Goal: Answer question/provide support

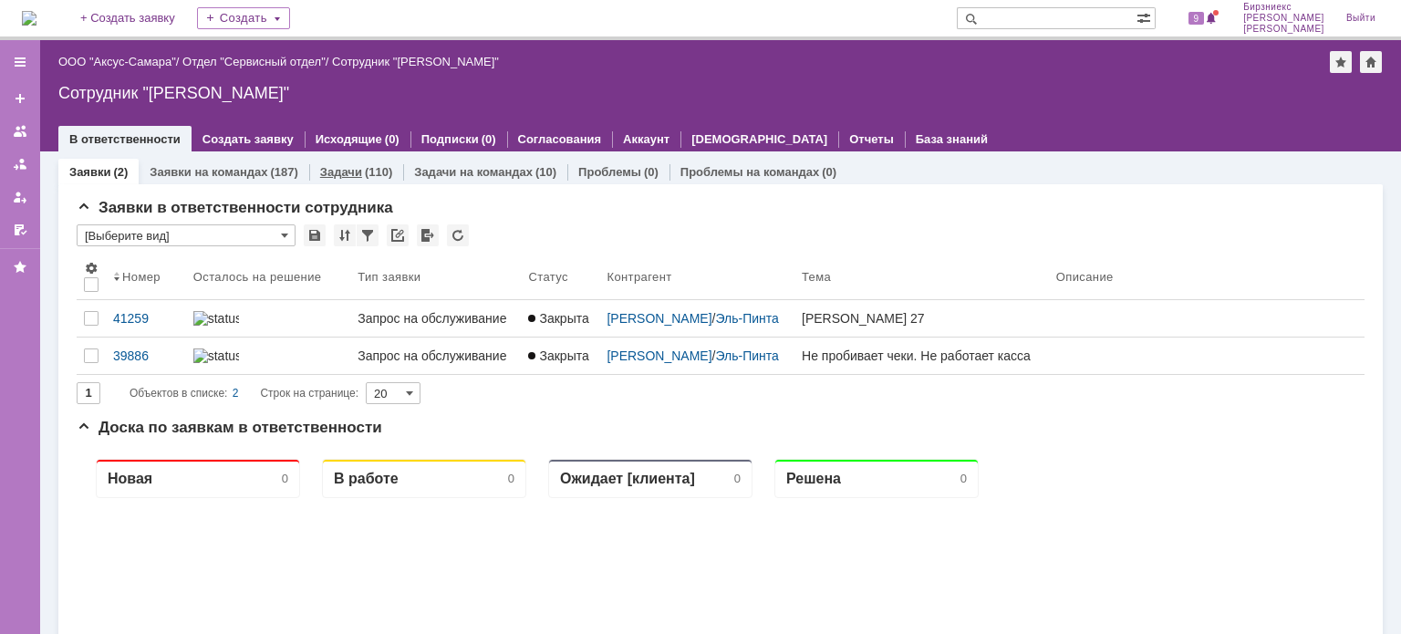
click at [372, 174] on div "(110)" at bounding box center [378, 172] width 27 height 14
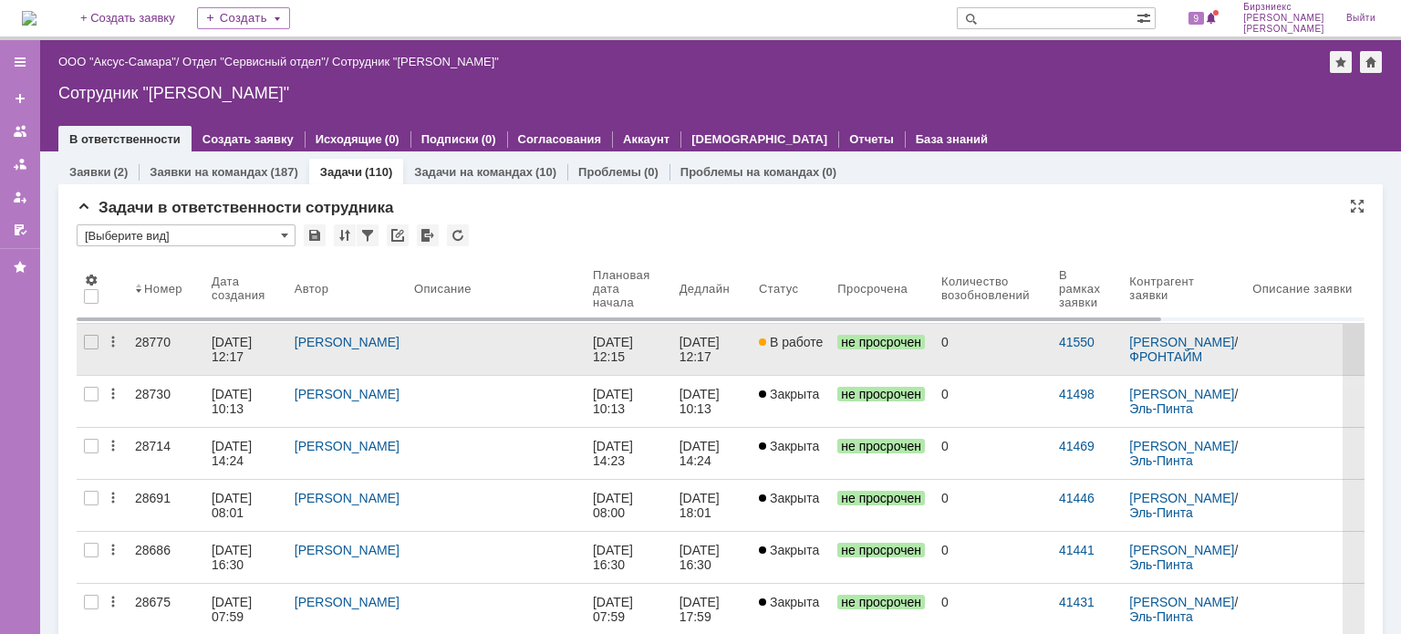
click at [376, 344] on div "[PERSON_NAME]" at bounding box center [347, 342] width 105 height 15
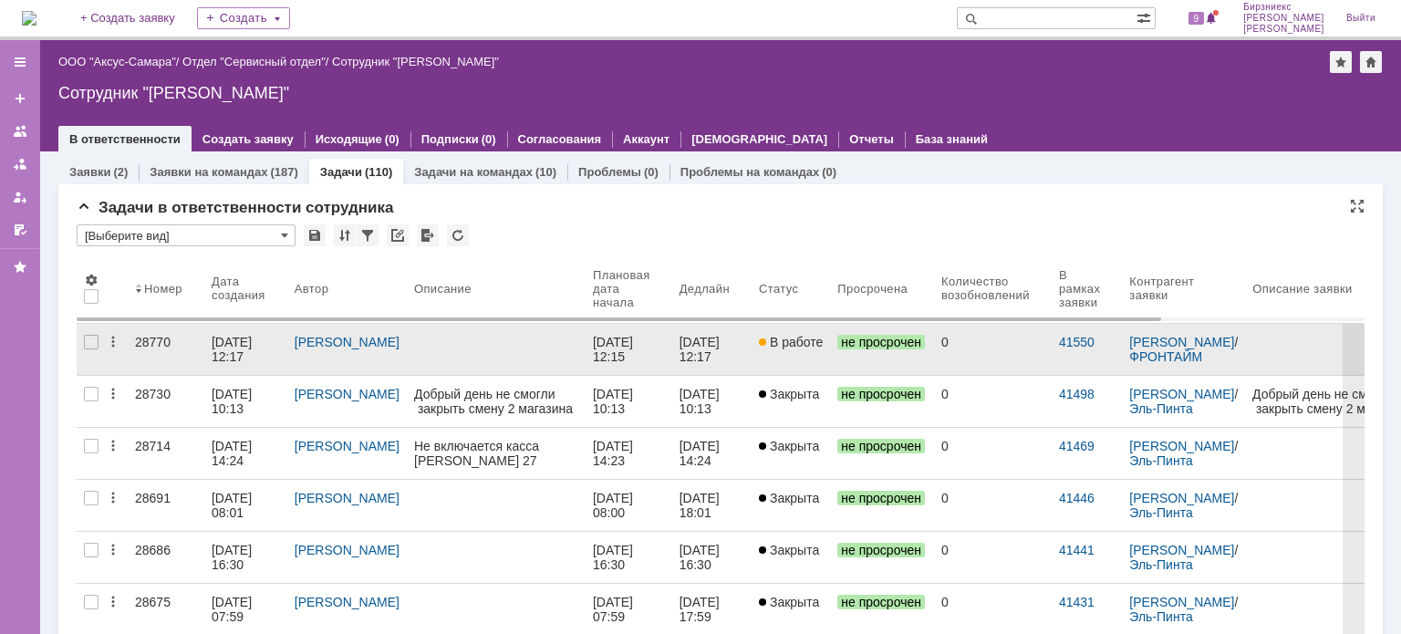
click at [200, 350] on link "28770" at bounding box center [166, 349] width 77 height 51
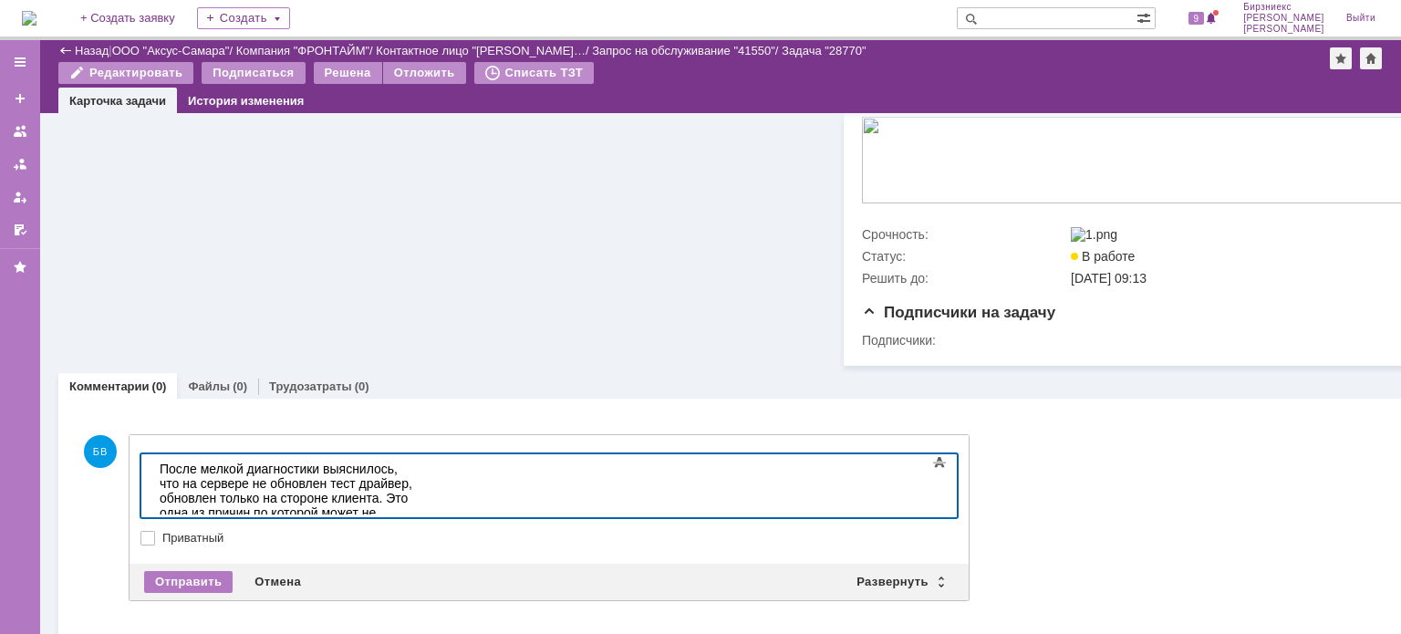
click at [295, 505] on div "После мелкой диагностики выяснилось, что на сервере не обновлен тест драйвер, о…" at bounding box center [289, 512] width 259 height 102
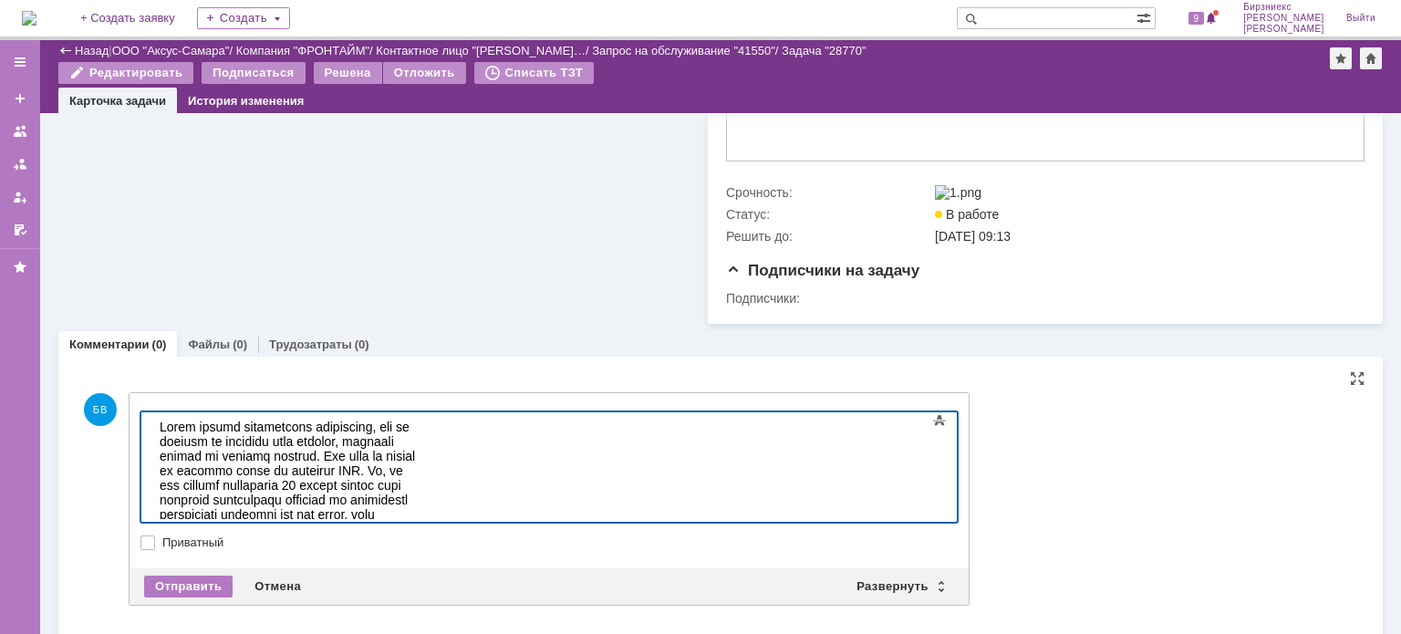
scroll to position [942, 0]
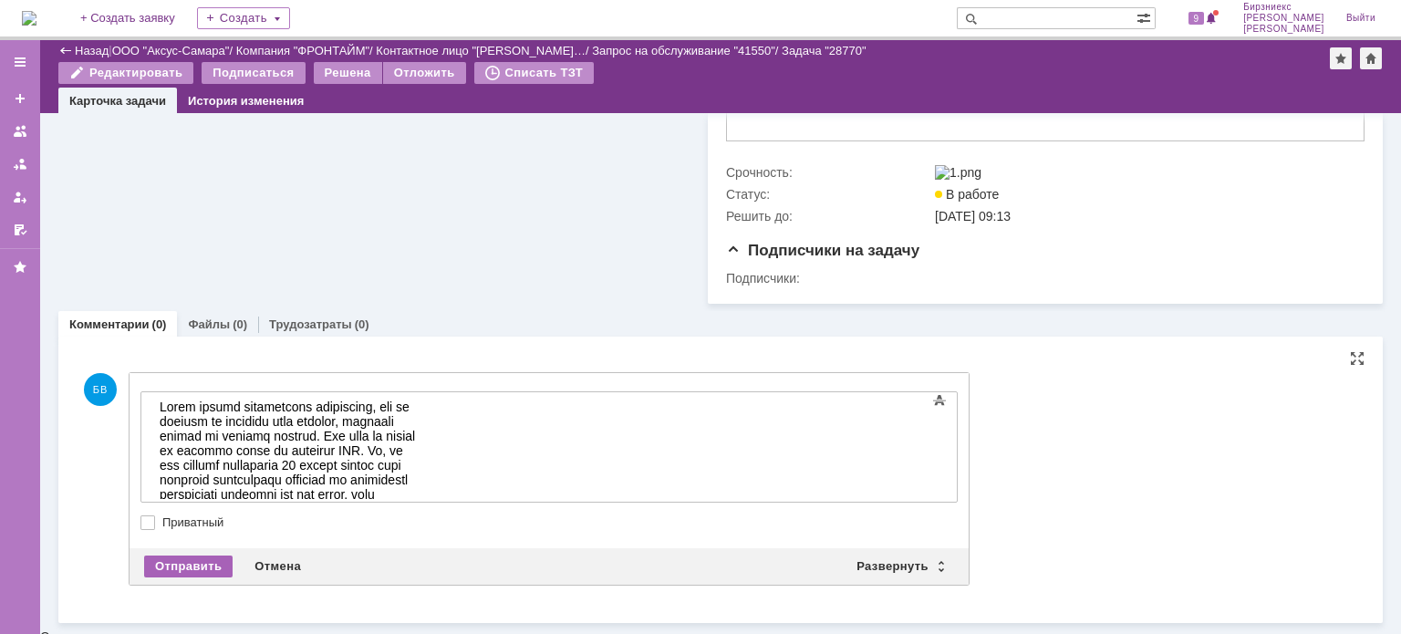
click at [200, 566] on div "Отправить" at bounding box center [188, 566] width 88 height 22
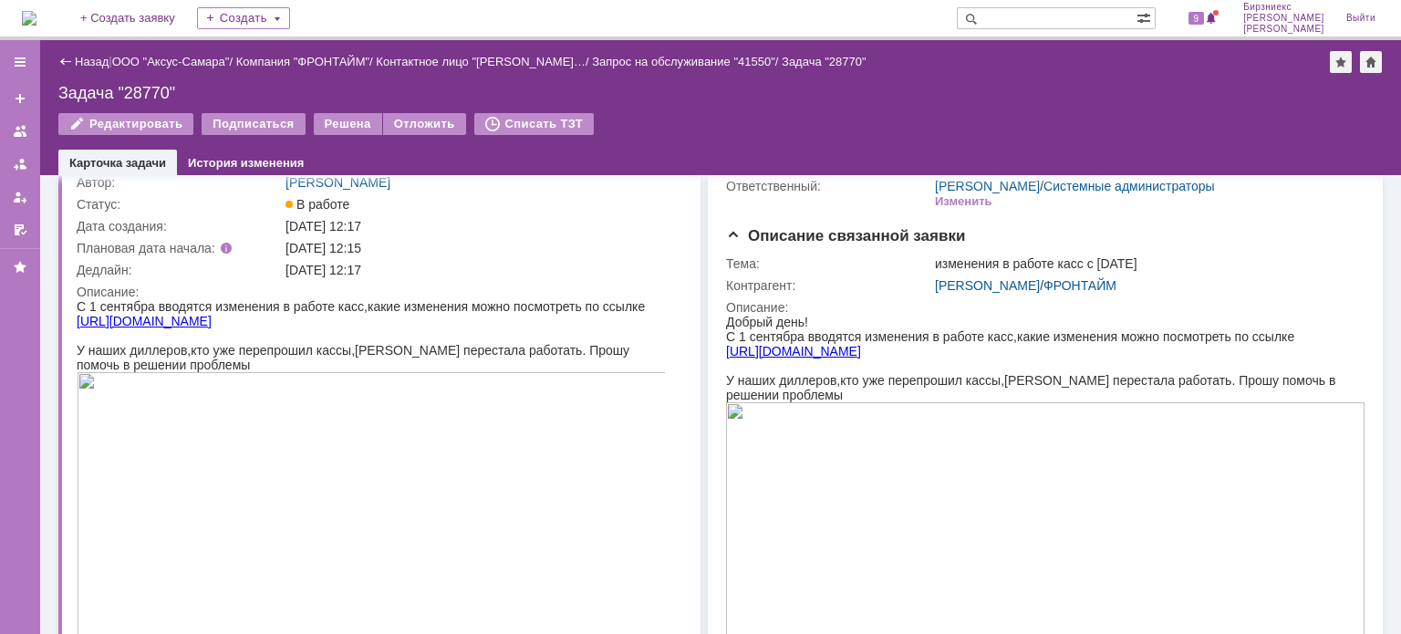
scroll to position [0, 0]
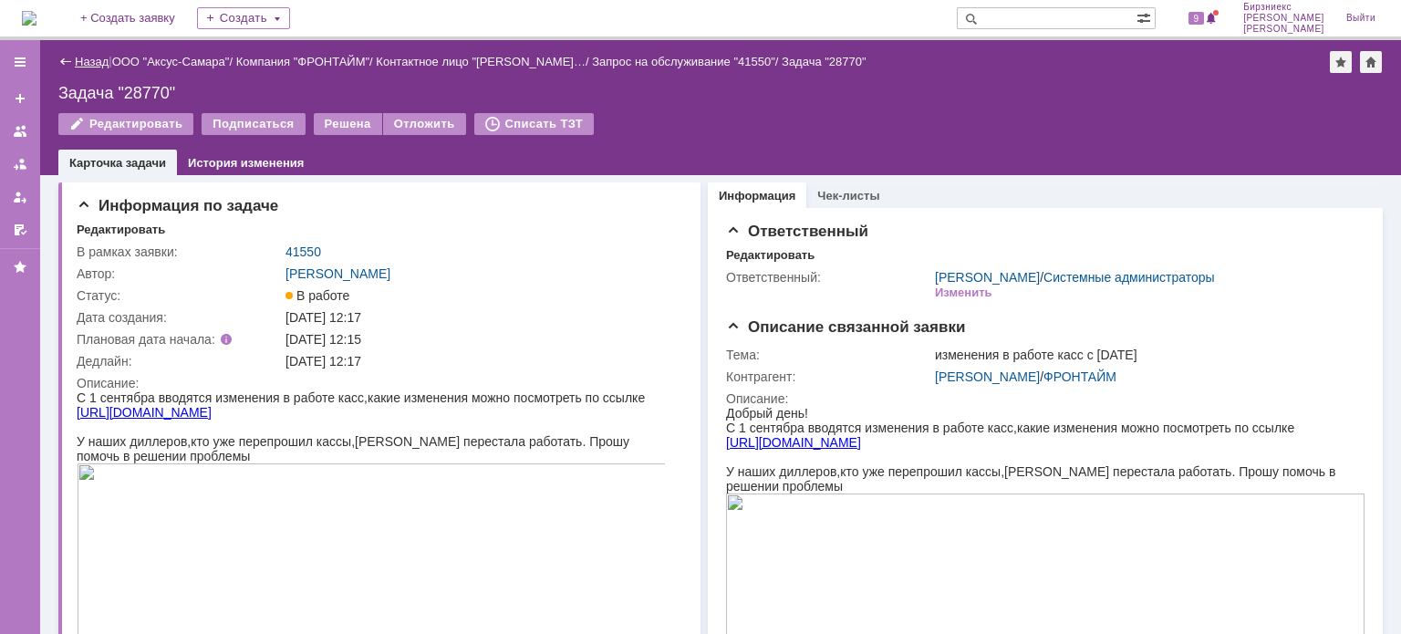
click at [94, 67] on link "Назад" at bounding box center [92, 62] width 34 height 14
